Goal: Answer question/provide support: Share knowledge or assist other users

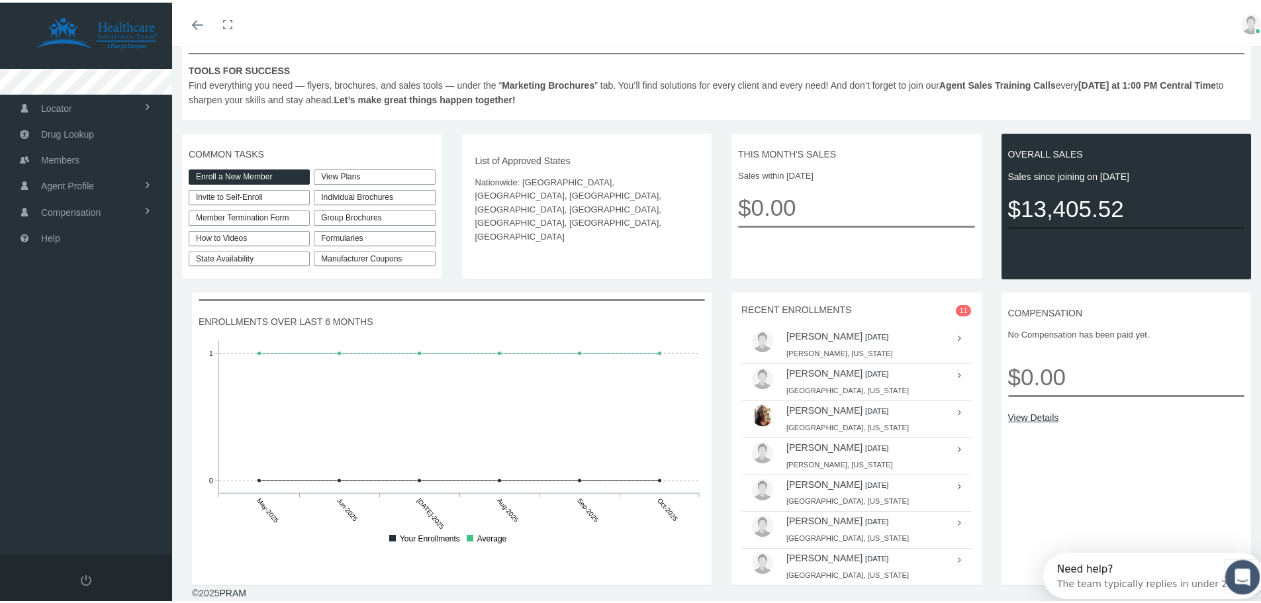
click at [1247, 582] on div "Open Intercom Messenger" at bounding box center [1241, 575] width 44 height 44
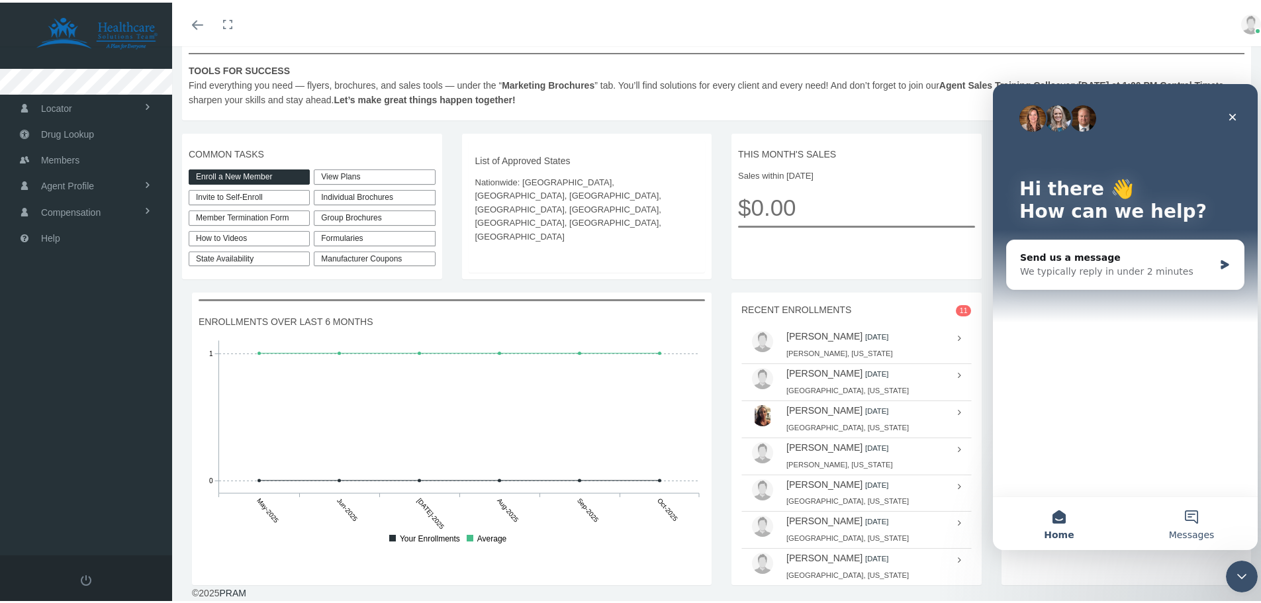
click at [1197, 516] on button "Messages" at bounding box center [1191, 523] width 132 height 53
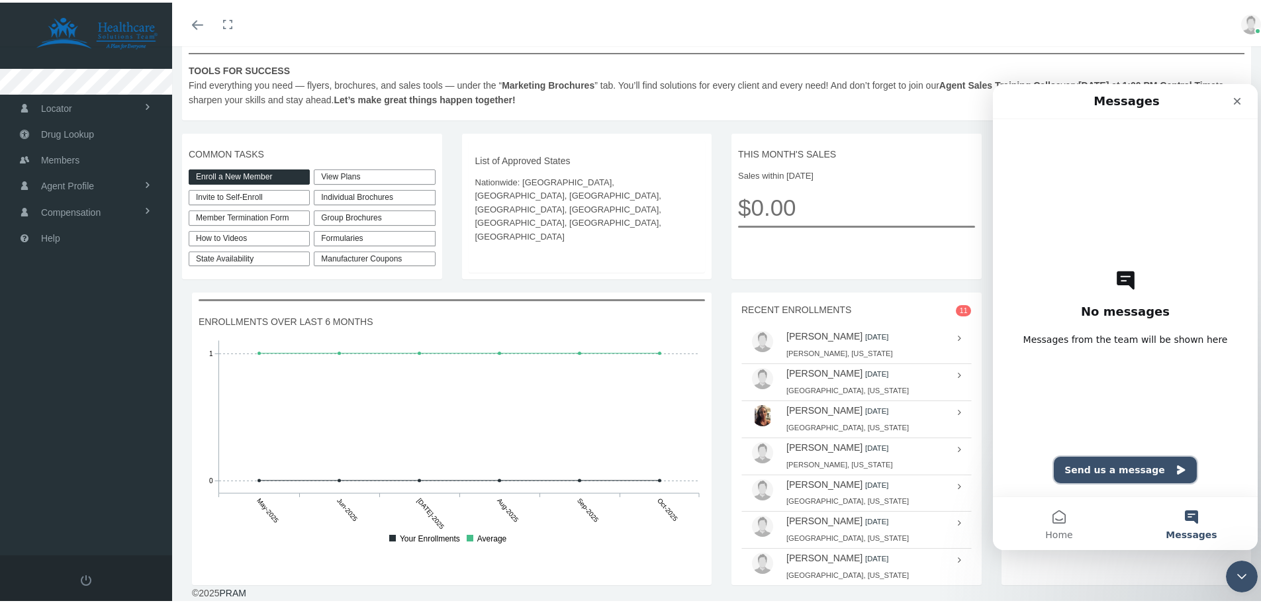
click at [1111, 465] on button "Send us a message" at bounding box center [1125, 469] width 143 height 26
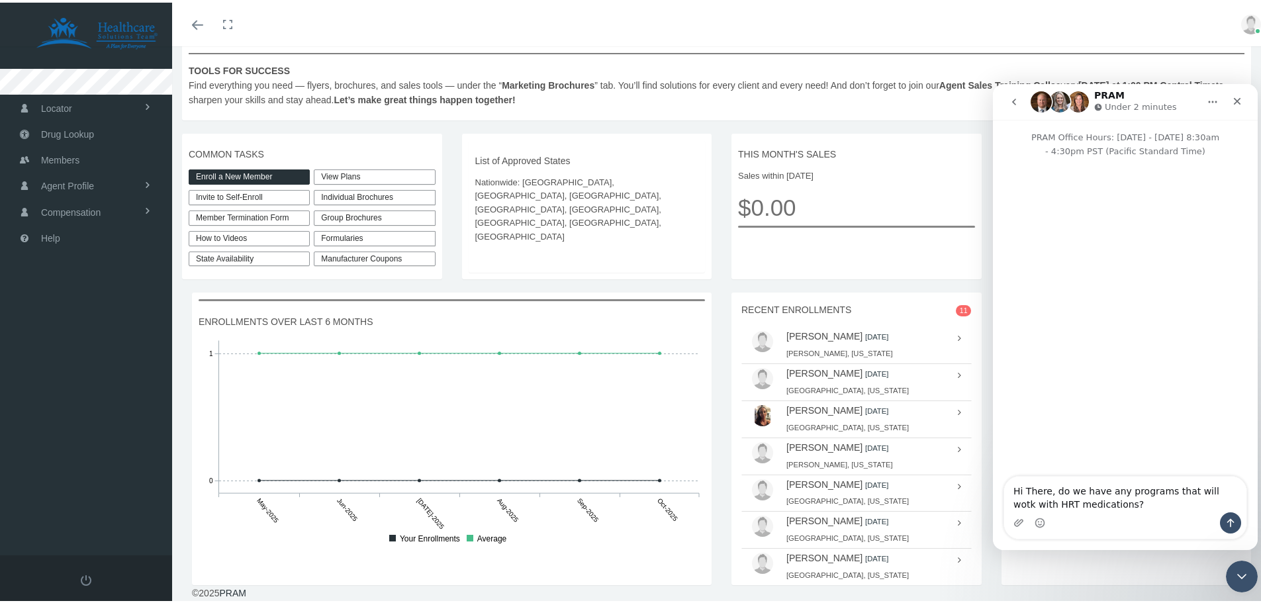
type textarea "Hi There, do we have any programs that will wotk with HRT medications?"
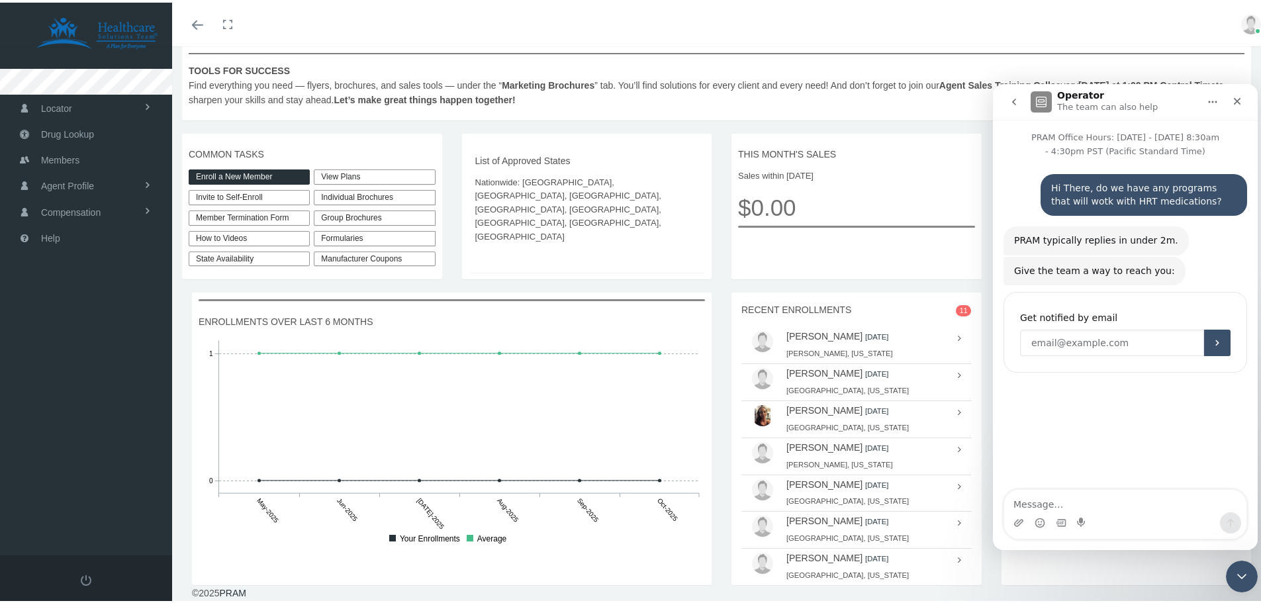
click at [1073, 342] on input "Enter your email" at bounding box center [1112, 342] width 184 height 26
type input "[EMAIL_ADDRESS][DOMAIN_NAME]"
click at [1221, 343] on icon "Submit" at bounding box center [1217, 342] width 11 height 11
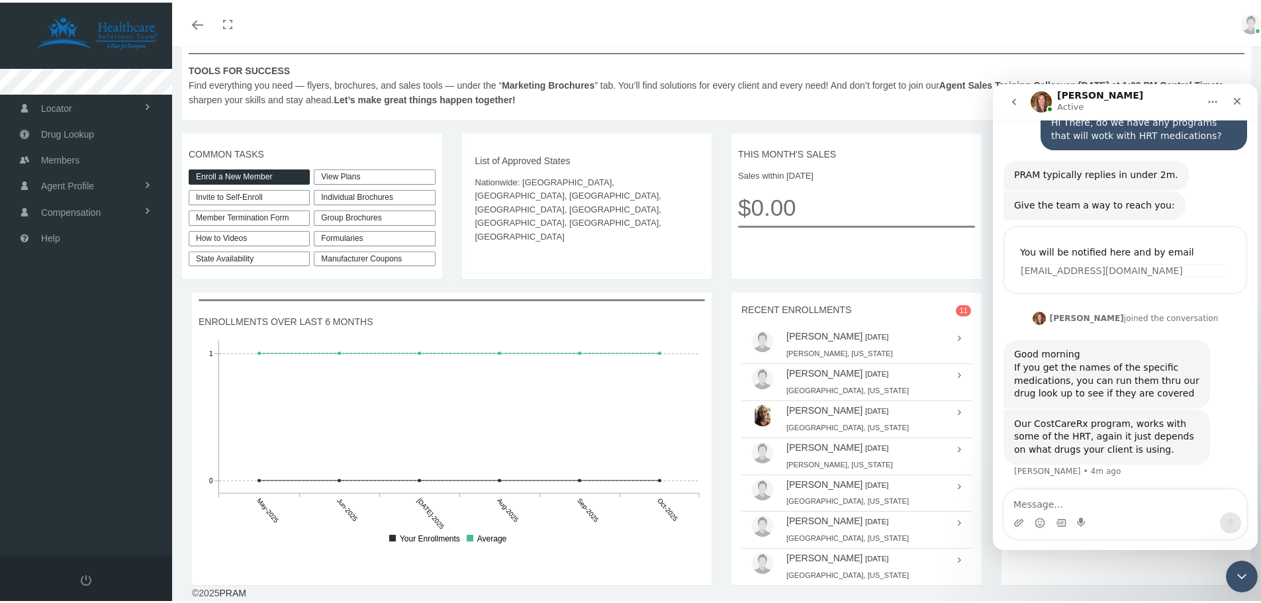
scroll to position [68, 0]
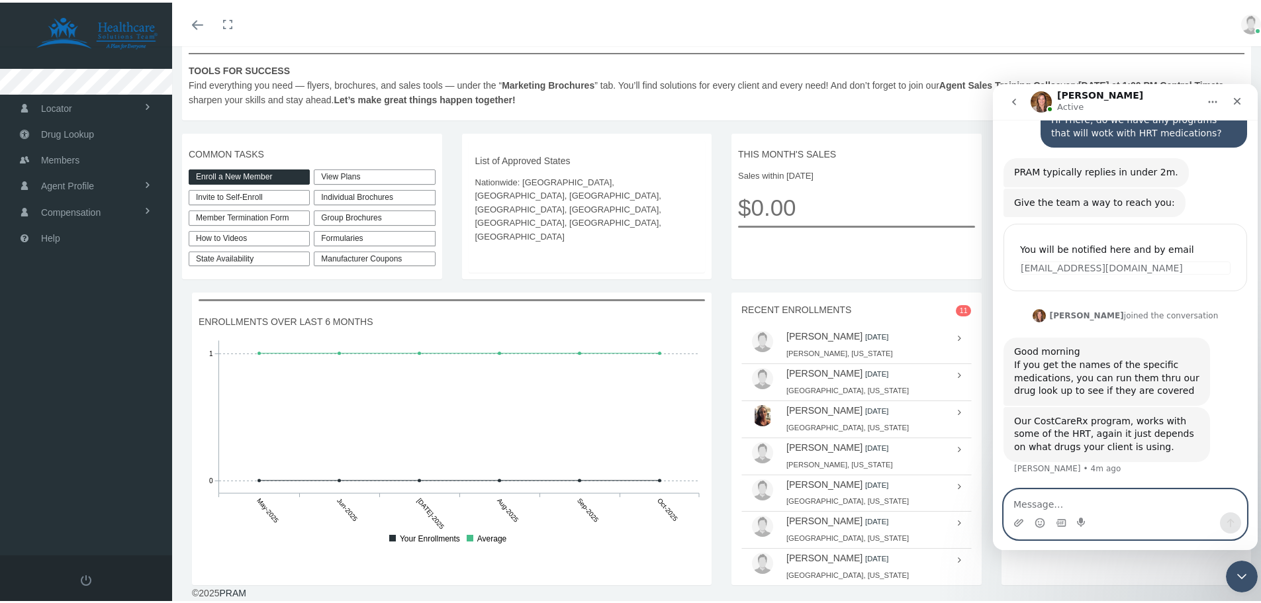
click at [1038, 505] on textarea "Message…" at bounding box center [1125, 500] width 242 height 23
paste textarea "Gemtesa Estradiol patche 0.05 Estradiol patch 0.75 Estradiol patch 0.1 Estradio…"
type textarea "Gemtesa Estradiol patche 0.05 Estradiol patch 0.75 Estradiol patch 0.1 Estradio…"
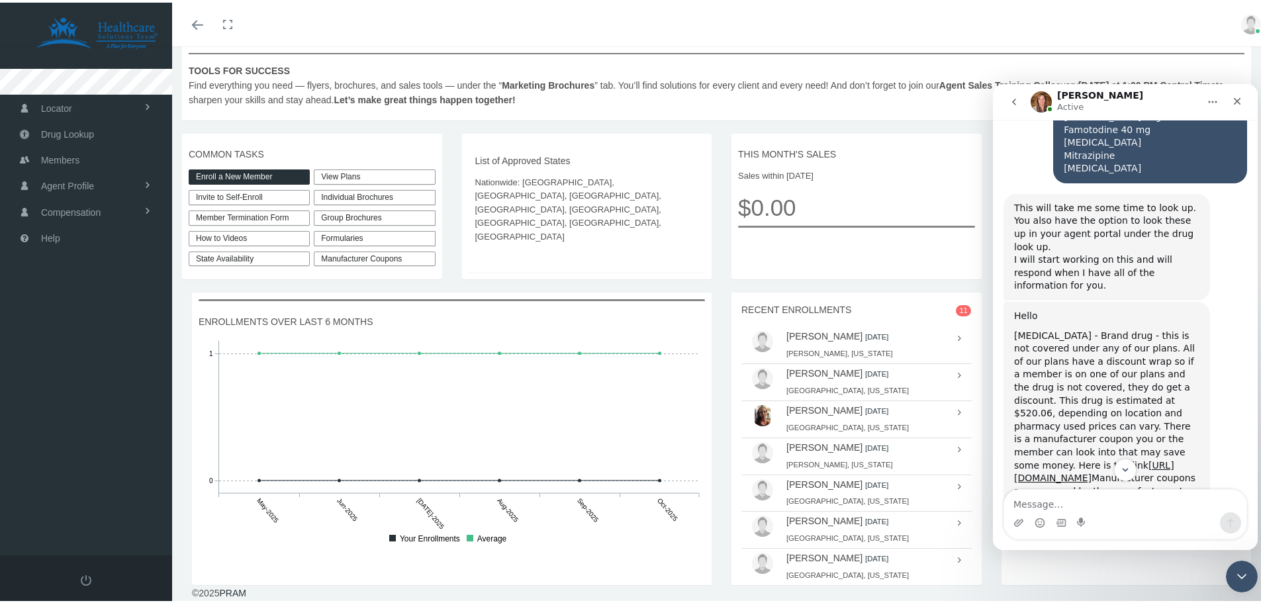
scroll to position [479, 0]
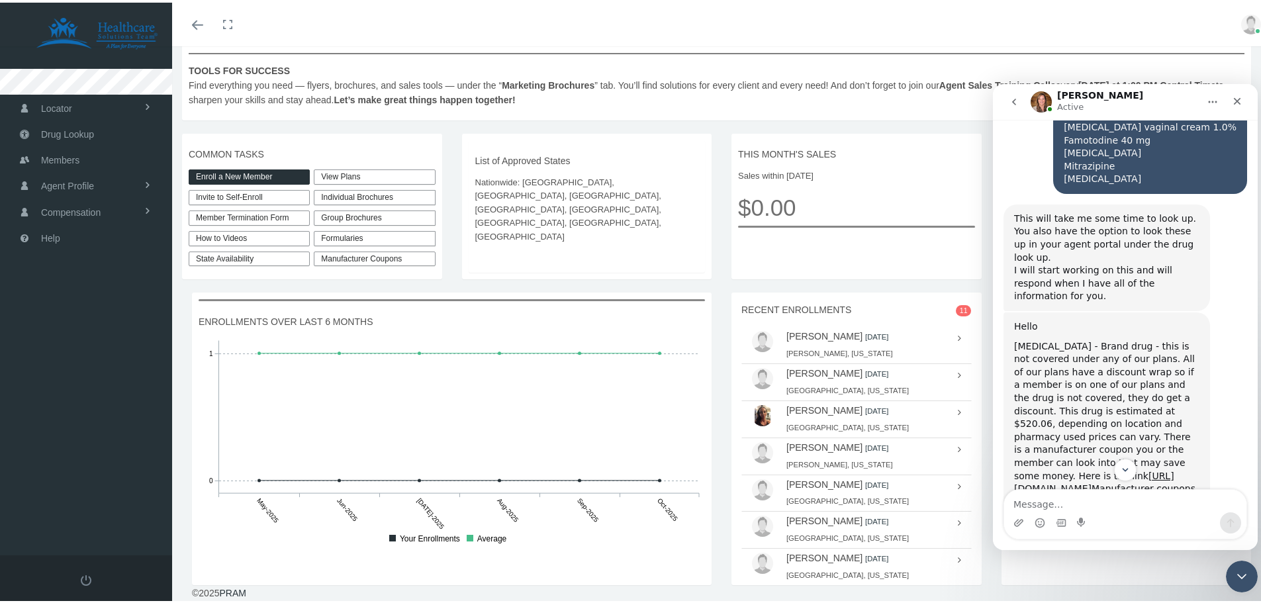
click at [1016, 340] on div "Gemtesa - Brand drug - this is not covered under any of our plans. All of our p…" at bounding box center [1106, 457] width 185 height 234
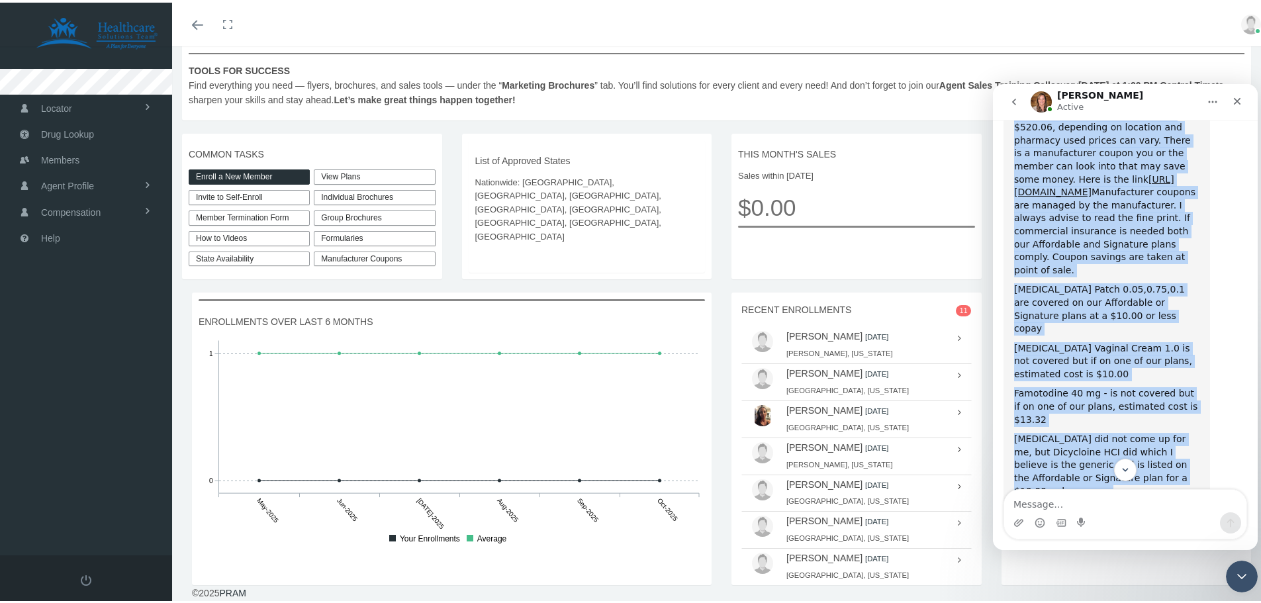
scroll to position [810, 0]
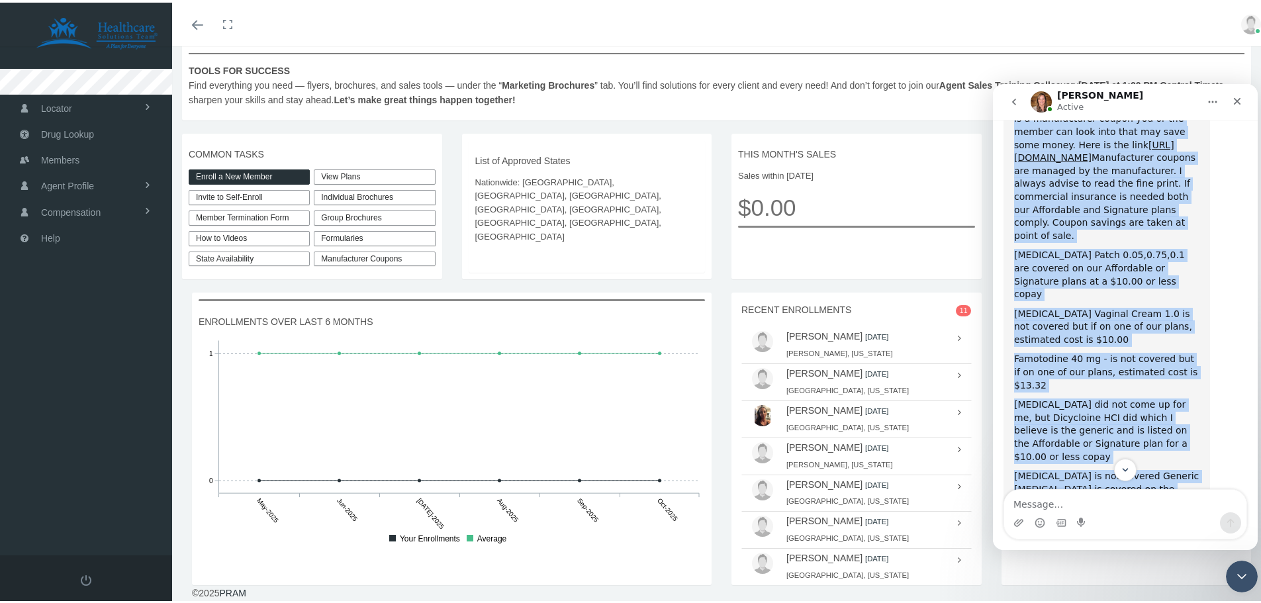
drag, startPoint x: 1016, startPoint y: 320, endPoint x: 1165, endPoint y: 450, distance: 198.1
click at [1165, 450] on div "Hello Gemtesa - Brand drug - this is not covered under any of our plans. All of…" at bounding box center [1106, 271] width 185 height 565
copy div "Gemtesa - Brand drug - this is not covered under any of our plans. All of our p…"
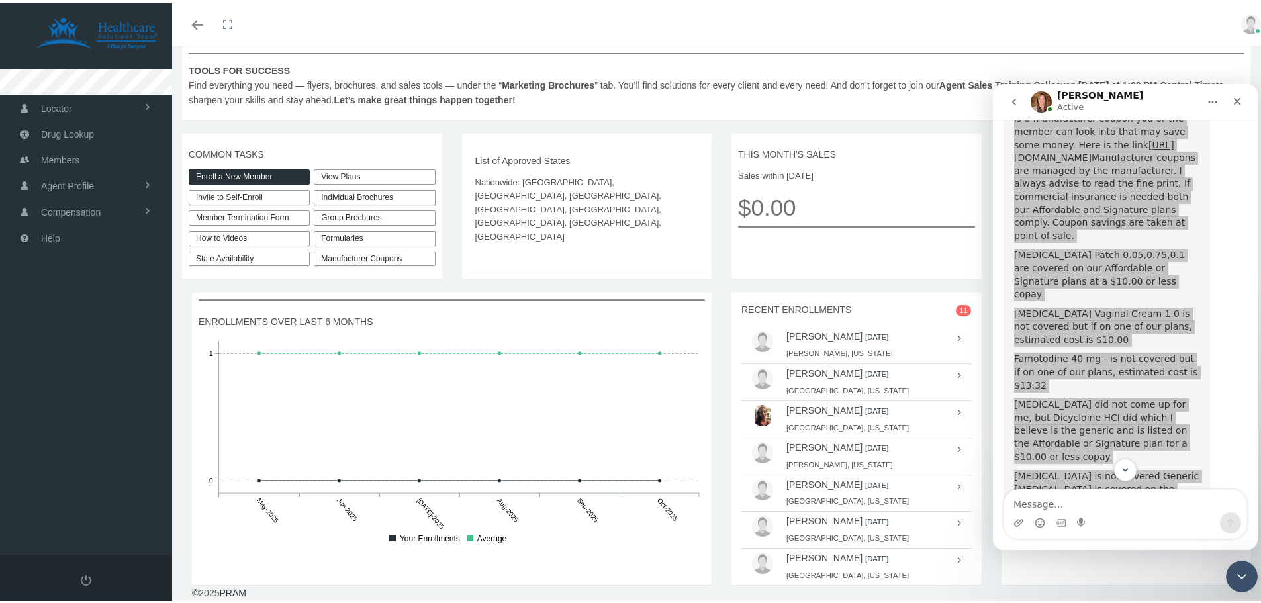
drag, startPoint x: 857, startPoint y: 193, endPoint x: 854, endPoint y: 216, distance: 23.3
click at [857, 193] on span "$0.00" at bounding box center [856, 205] width 237 height 36
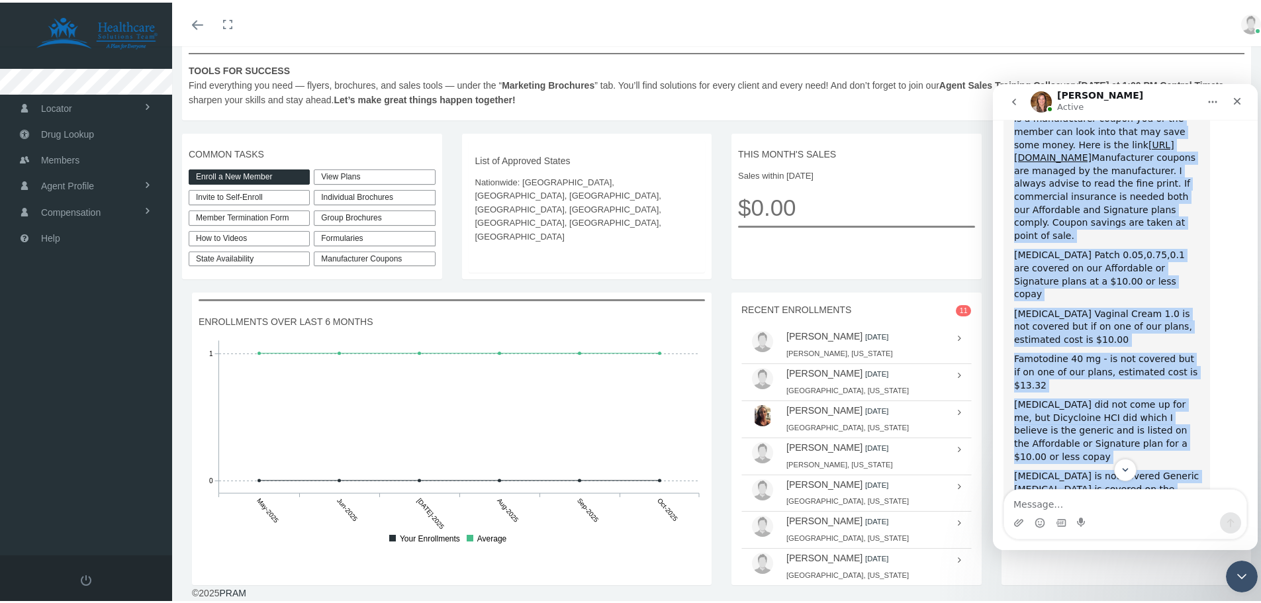
click at [1227, 255] on div "Hello Gemtesa - Brand drug - this is not covered under any of our plans. All of…" at bounding box center [1126, 272] width 244 height 583
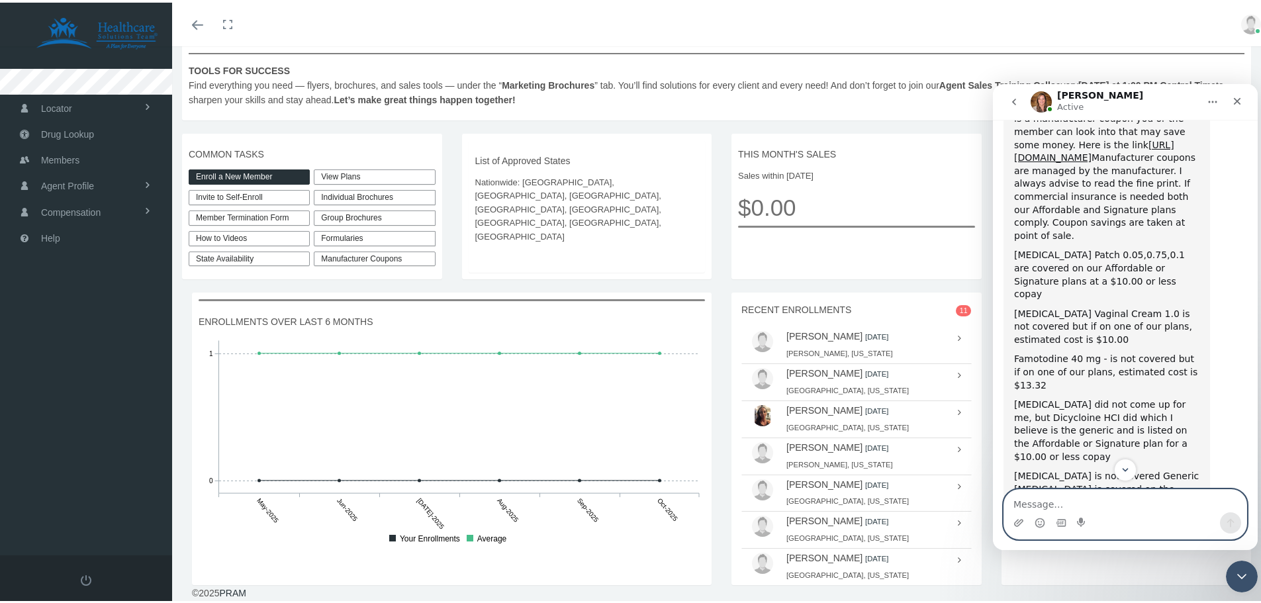
click at [1049, 505] on textarea "Message…" at bounding box center [1125, 500] width 242 height 23
type textarea "ty so so much!"
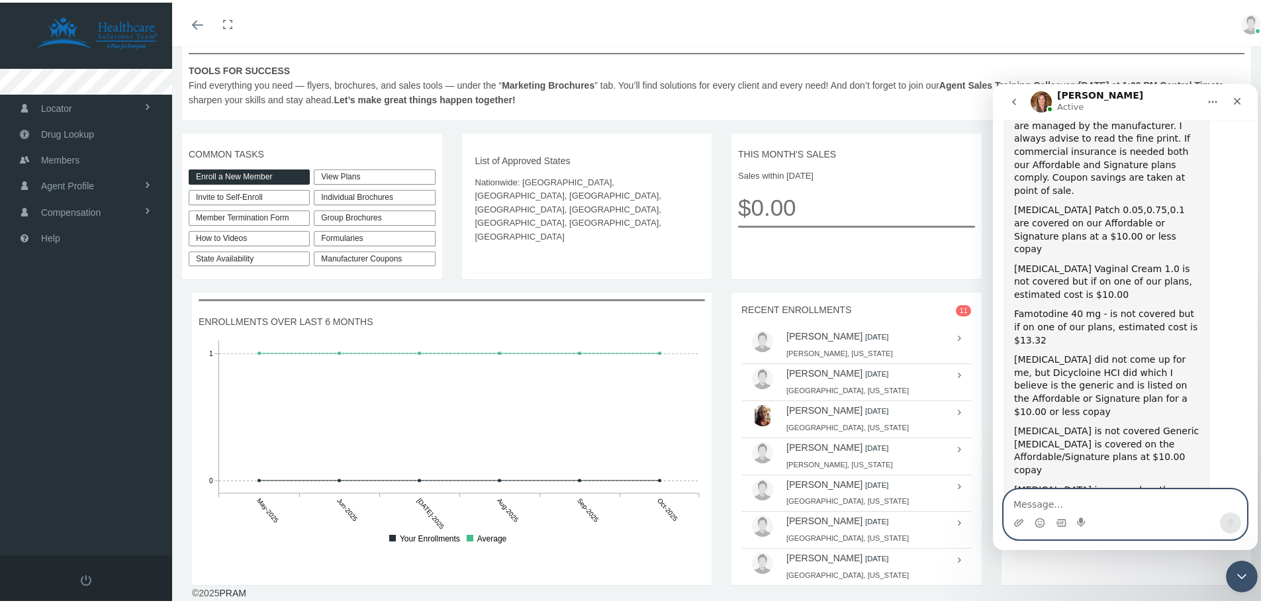
scroll to position [836, 0]
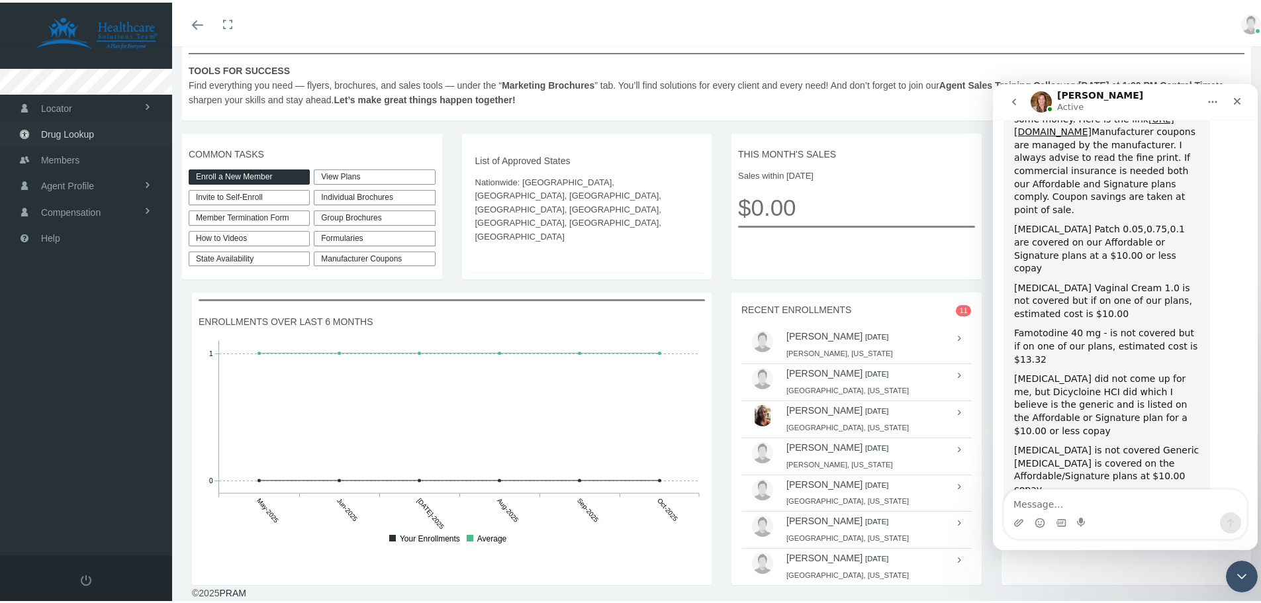
click at [61, 130] on span "Drug Lookup" at bounding box center [67, 131] width 53 height 25
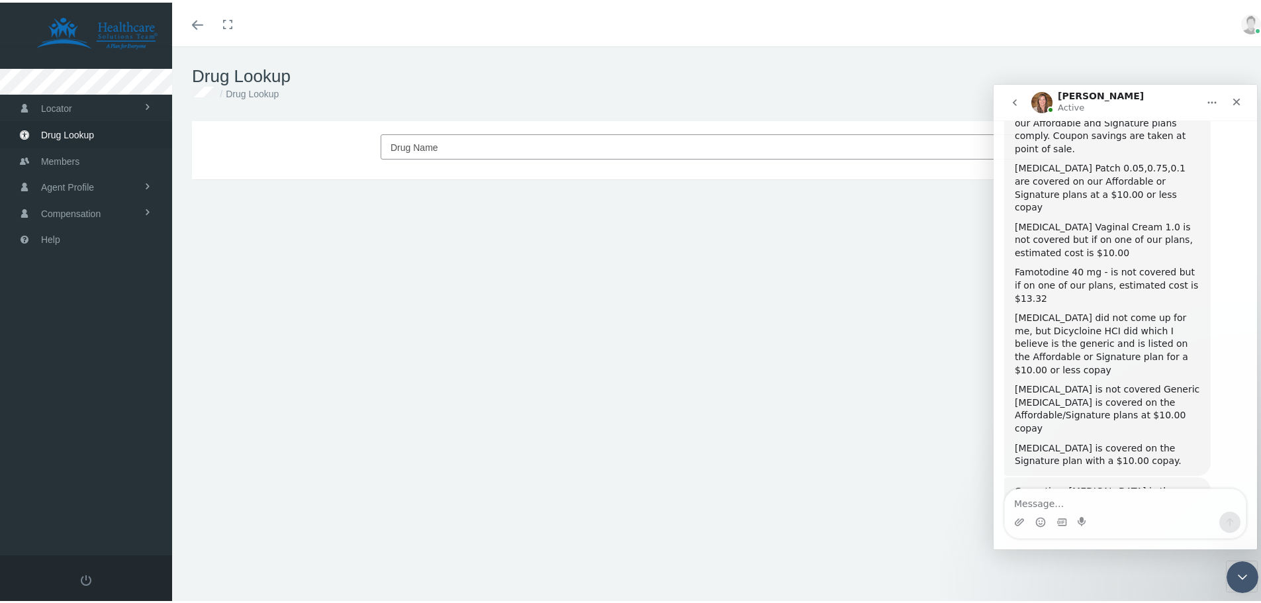
scroll to position [904, 0]
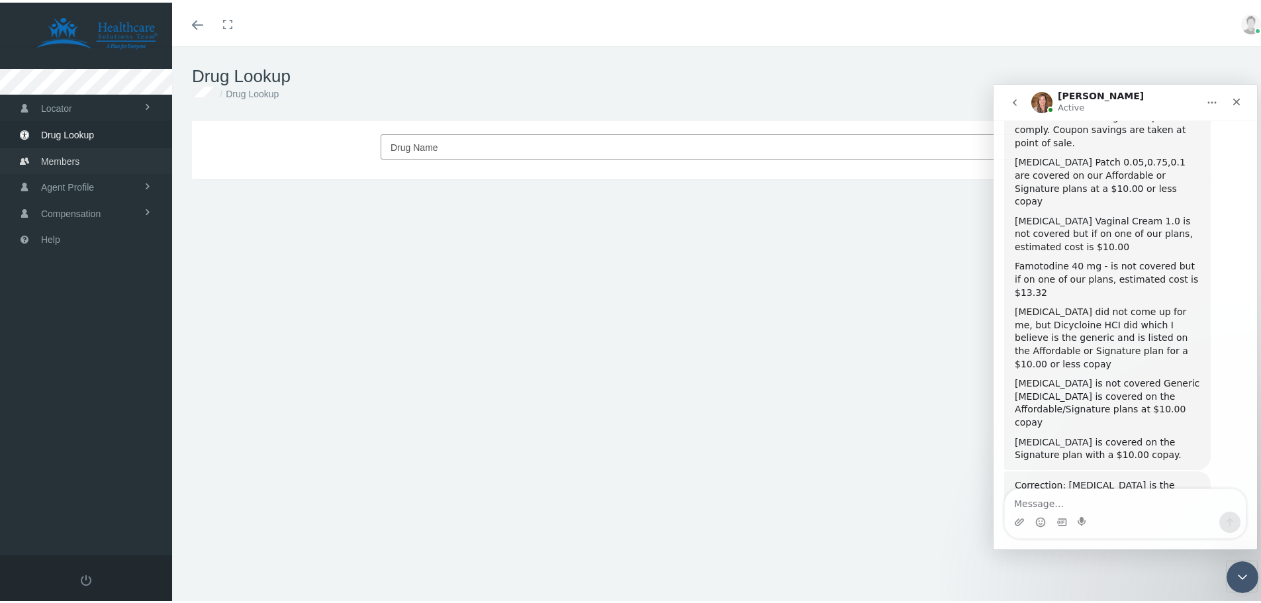
click at [58, 148] on span "Members" at bounding box center [60, 158] width 38 height 25
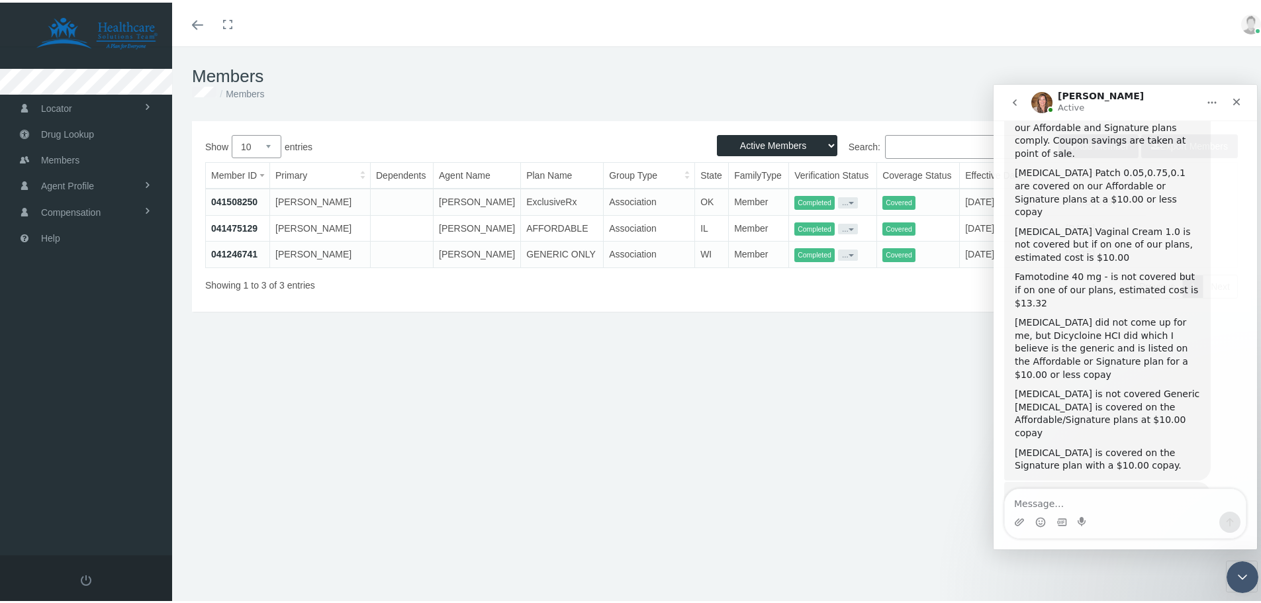
scroll to position [904, 0]
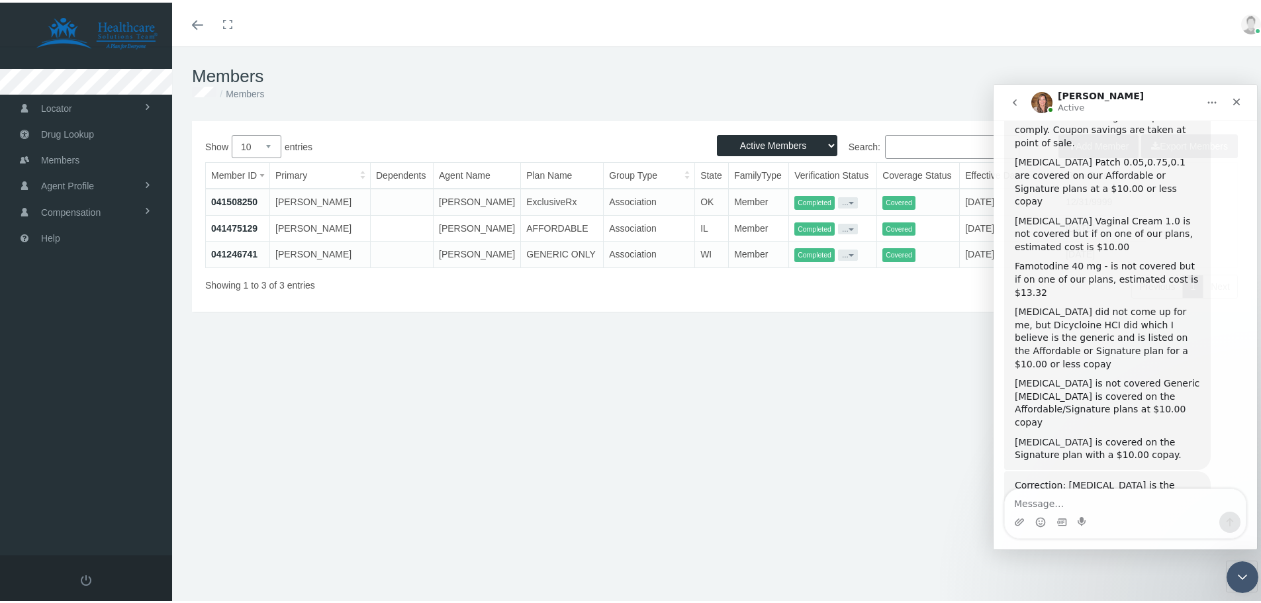
click at [781, 72] on h1 "Members" at bounding box center [721, 74] width 1059 height 21
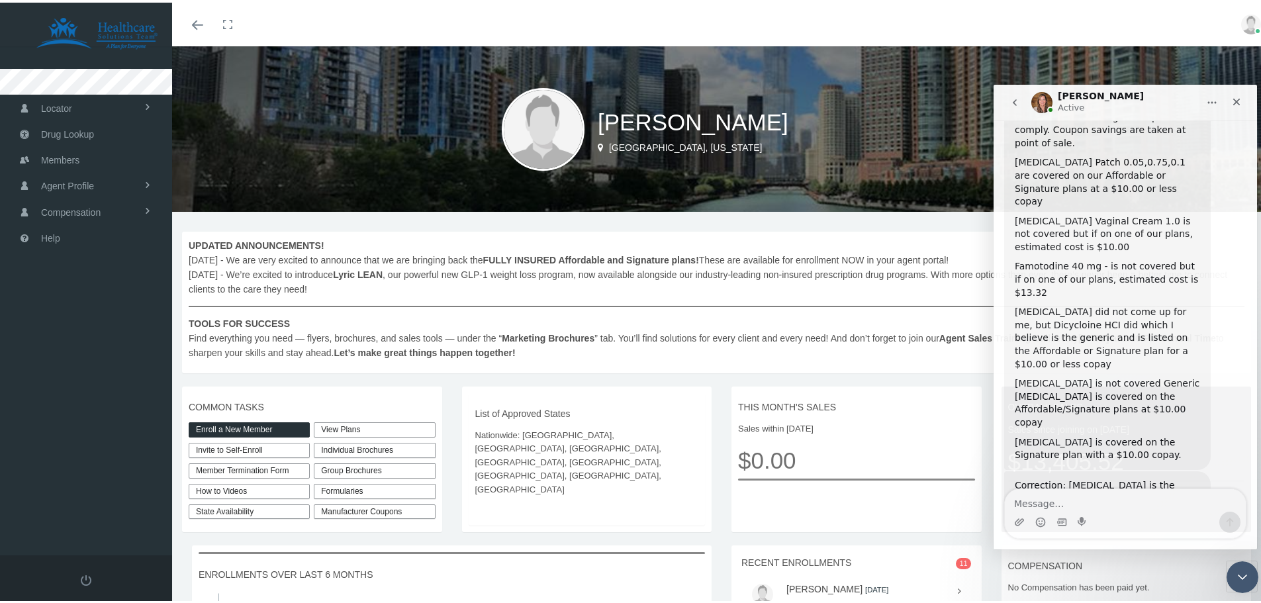
scroll to position [253, 0]
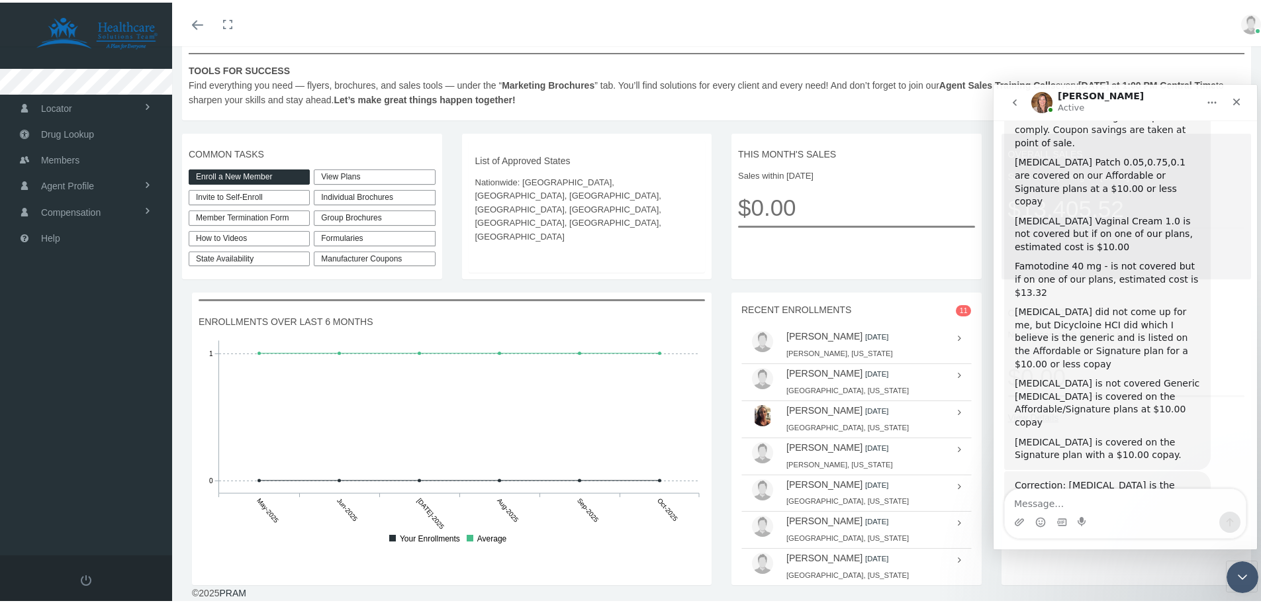
click at [371, 171] on link "View Plans" at bounding box center [374, 174] width 121 height 15
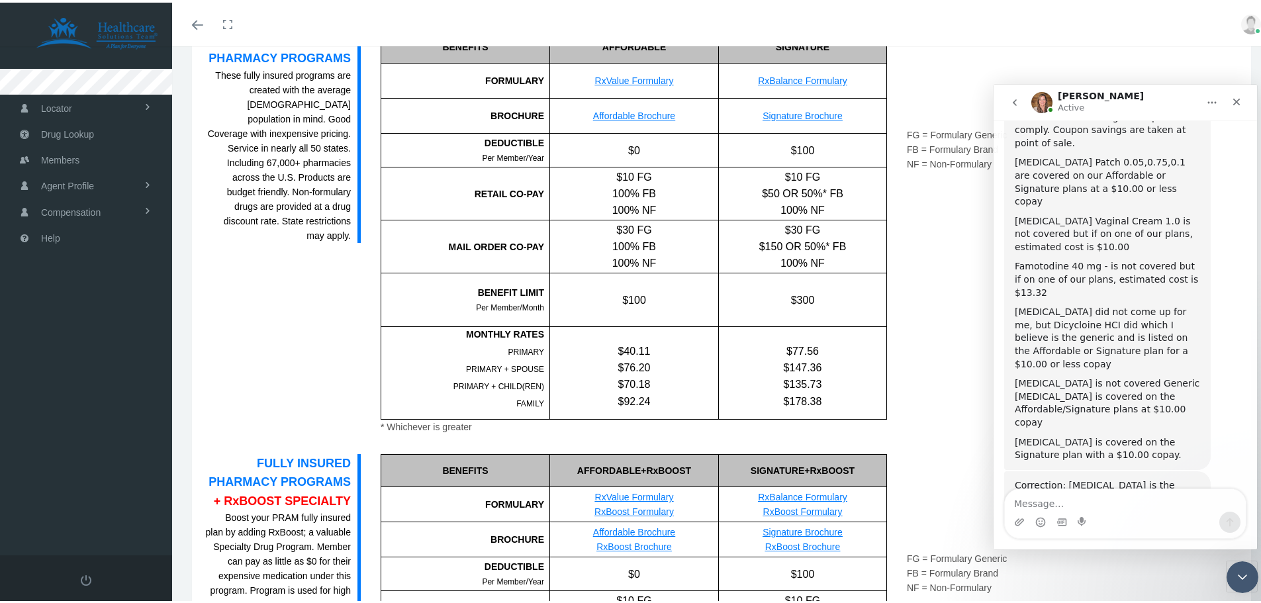
scroll to position [861, 0]
drag, startPoint x: 616, startPoint y: 364, endPoint x: 667, endPoint y: 365, distance: 51.6
click at [667, 365] on div "$76.20" at bounding box center [634, 364] width 168 height 17
